Goal: Task Accomplishment & Management: Use online tool/utility

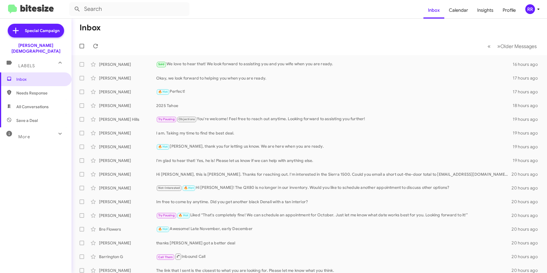
click at [33, 90] on span "Needs Response" at bounding box center [40, 93] width 49 height 6
type input "in:needs-response"
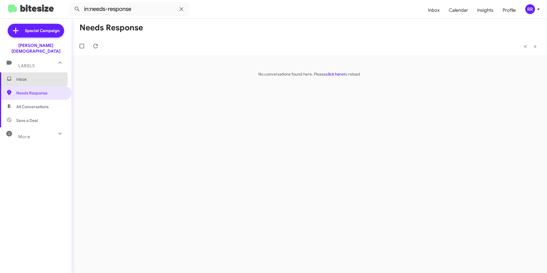
click at [21, 76] on span "Inbox" at bounding box center [40, 79] width 49 height 6
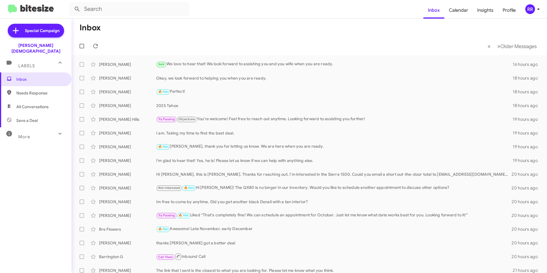
click at [26, 90] on span "Needs Response" at bounding box center [35, 93] width 71 height 14
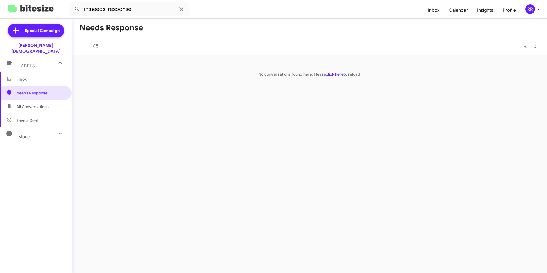
click at [24, 134] on span "More" at bounding box center [24, 136] width 12 height 5
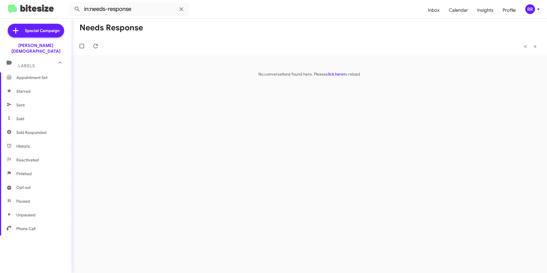
scroll to position [106, 0]
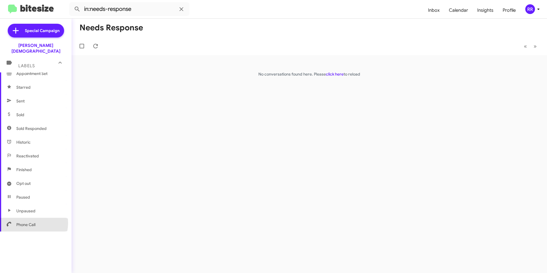
click at [29, 222] on span "Phone Call" at bounding box center [25, 225] width 19 height 6
type input "in:phone-call"
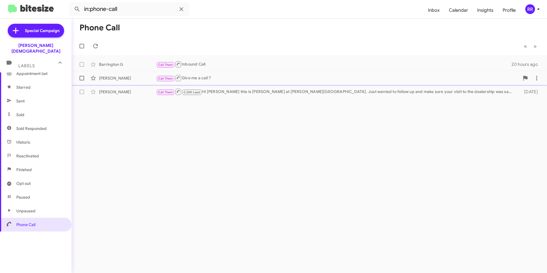
click at [106, 76] on div "[PERSON_NAME]" at bounding box center [127, 78] width 57 height 6
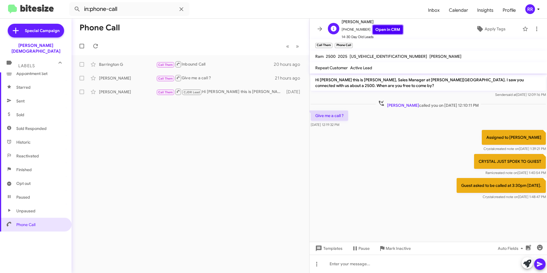
click at [377, 30] on link "Open in CRM" at bounding box center [388, 29] width 30 height 9
click at [317, 263] on icon at bounding box center [316, 263] width 7 height 7
click at [326, 248] on button "note" at bounding box center [328, 249] width 35 height 14
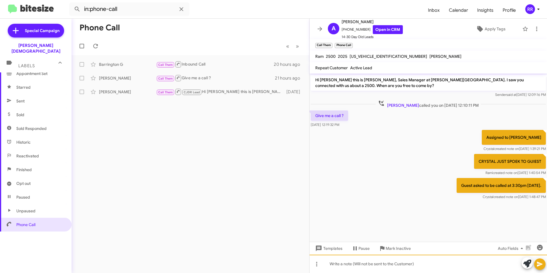
click at [333, 265] on div at bounding box center [427, 263] width 237 height 18
click at [536, 264] on icon at bounding box center [539, 263] width 7 height 7
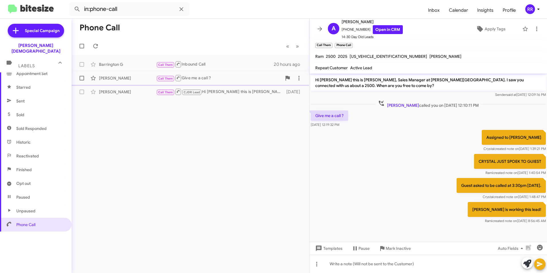
click at [80, 77] on span at bounding box center [81, 78] width 5 height 5
click at [81, 80] on input "checkbox" at bounding box center [81, 80] width 0 height 0
checkbox input "true"
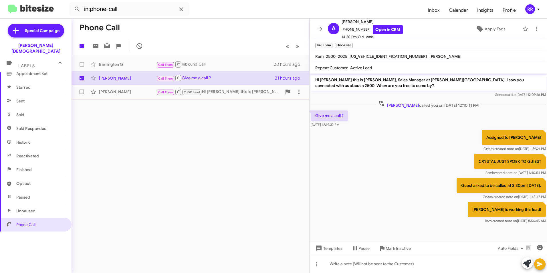
click at [102, 91] on div "[PERSON_NAME]" at bounding box center [127, 92] width 57 height 6
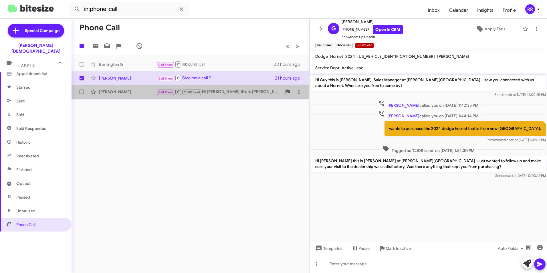
click at [116, 92] on div "[PERSON_NAME]" at bounding box center [127, 92] width 57 height 6
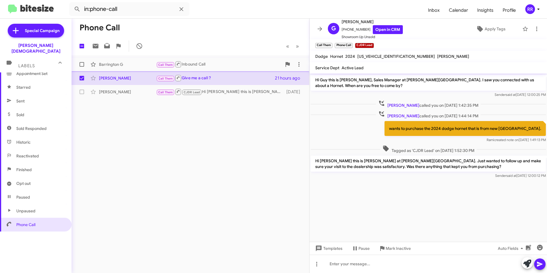
click at [107, 67] on div "Barrington G Call Them Inbound Call 20 hours ago" at bounding box center [190, 64] width 228 height 11
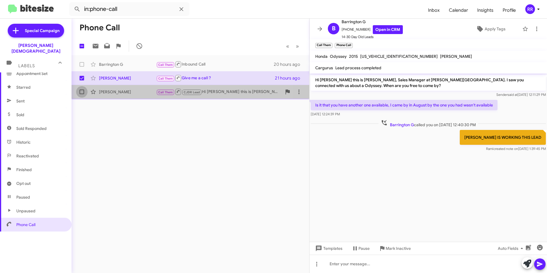
click at [83, 90] on span at bounding box center [81, 92] width 5 height 5
click at [82, 94] on input "checkbox" at bounding box center [81, 94] width 0 height 0
checkbox input "true"
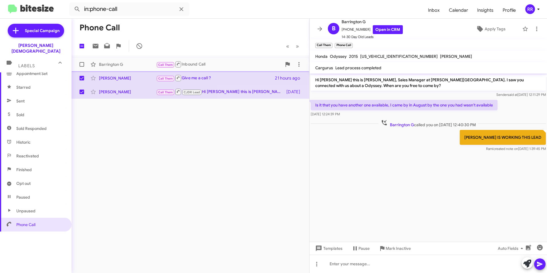
click at [80, 64] on span at bounding box center [81, 64] width 5 height 5
click at [81, 67] on input "checkbox" at bounding box center [81, 67] width 0 height 0
checkbox input "true"
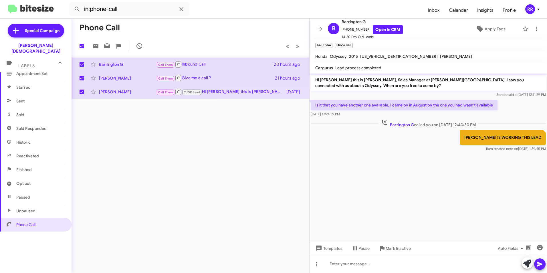
click at [250, 157] on div "Phone Call 3 « Previous » Next Barrington G Call Them Inbound Call 20 hours ago…" at bounding box center [190, 146] width 238 height 254
drag, startPoint x: 180, startPoint y: 9, endPoint x: 177, endPoint y: 13, distance: 5.3
click at [180, 9] on icon at bounding box center [181, 9] width 7 height 7
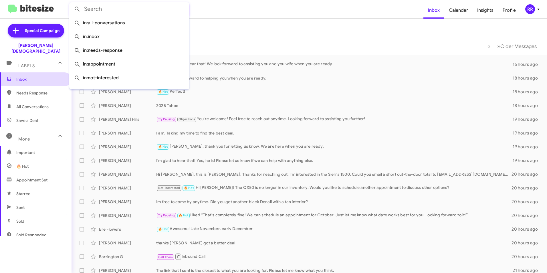
click at [22, 76] on span "Inbox" at bounding box center [40, 79] width 49 height 6
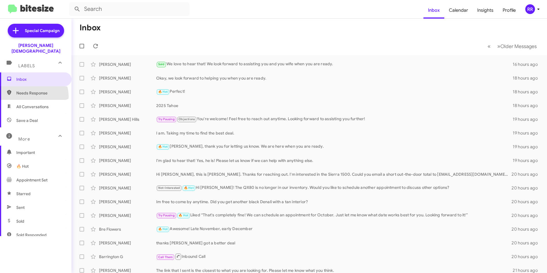
click at [31, 90] on span "Needs Response" at bounding box center [35, 93] width 71 height 14
type input "in:needs-response"
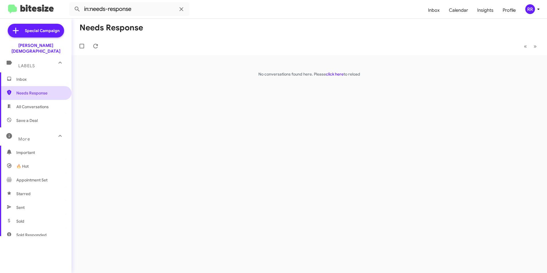
click at [39, 90] on span "Needs Response" at bounding box center [40, 93] width 49 height 6
click at [36, 90] on span "Needs Response" at bounding box center [40, 93] width 49 height 6
click at [25, 76] on span "Inbox" at bounding box center [40, 79] width 49 height 6
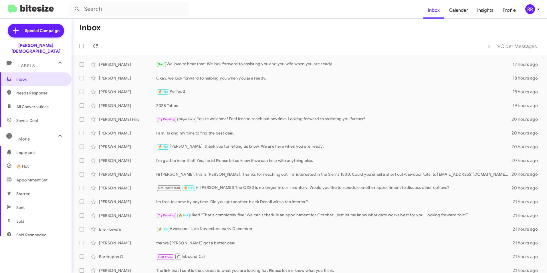
click at [31, 90] on span "Needs Response" at bounding box center [40, 93] width 49 height 6
type input "in:needs-response"
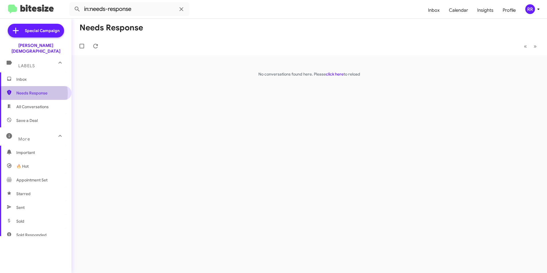
click at [28, 90] on span "Needs Response" at bounding box center [40, 93] width 49 height 6
